Goal: Information Seeking & Learning: Understand process/instructions

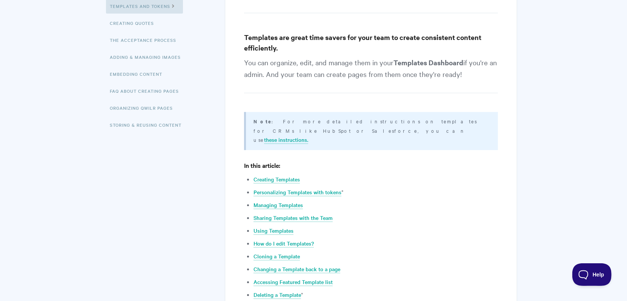
scroll to position [189, 0]
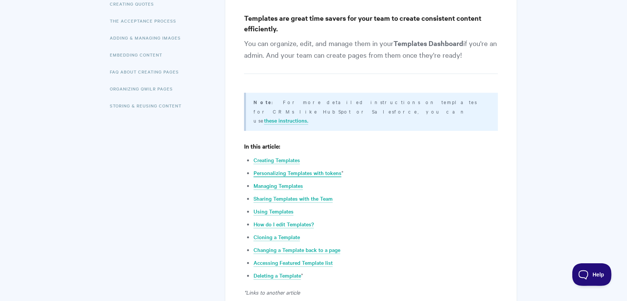
click at [334, 169] on link "Personalizing Templates with tokens" at bounding box center [298, 173] width 88 height 8
click at [289, 182] on link "Managing Templates" at bounding box center [278, 186] width 49 height 8
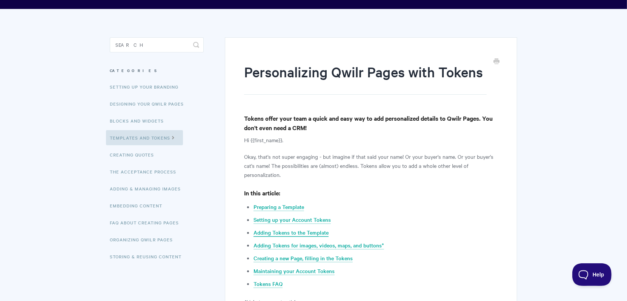
click at [311, 232] on link "Adding Tokens to the Template" at bounding box center [291, 233] width 75 height 8
